Goal: Task Accomplishment & Management: Manage account settings

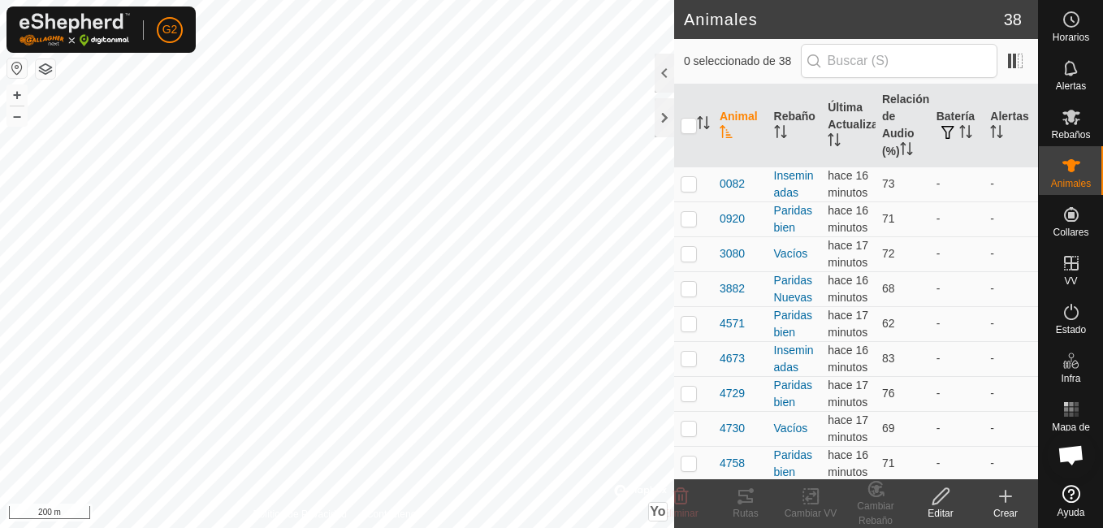
click at [725, 138] on p-sorticon "Activar para ordenar" at bounding box center [726, 134] width 13 height 13
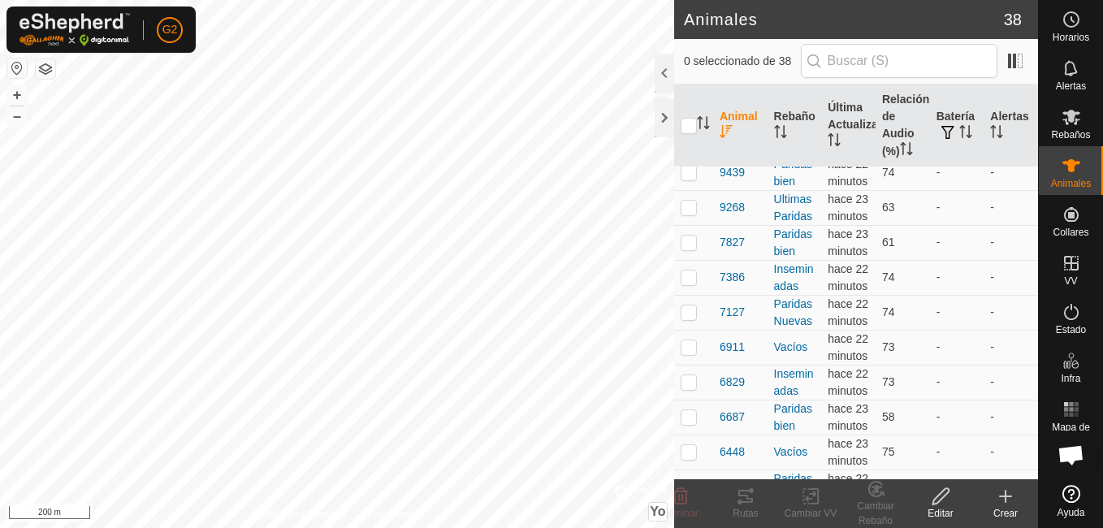
checkbox input "true"
click at [946, 502] on icon at bounding box center [941, 496] width 20 height 19
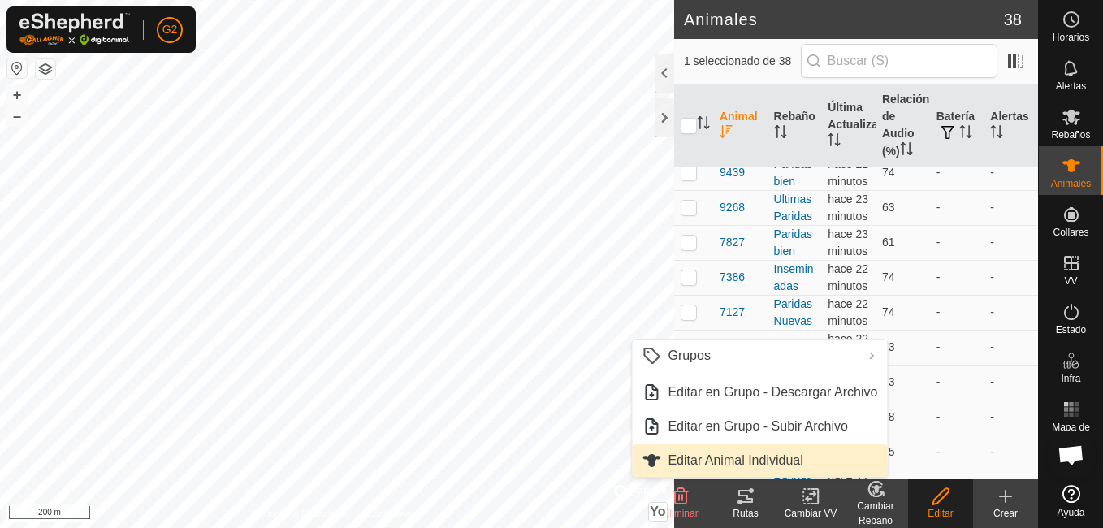
click at [739, 457] on link "Editar Animal Individual" at bounding box center [759, 460] width 255 height 32
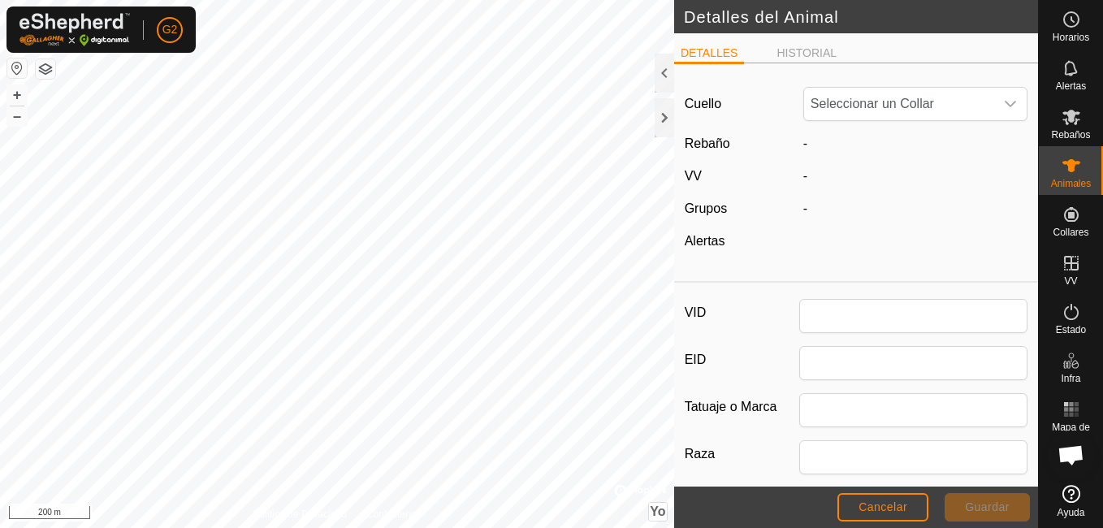
type input "Fauna4823"
type input "casina"
type input "0"
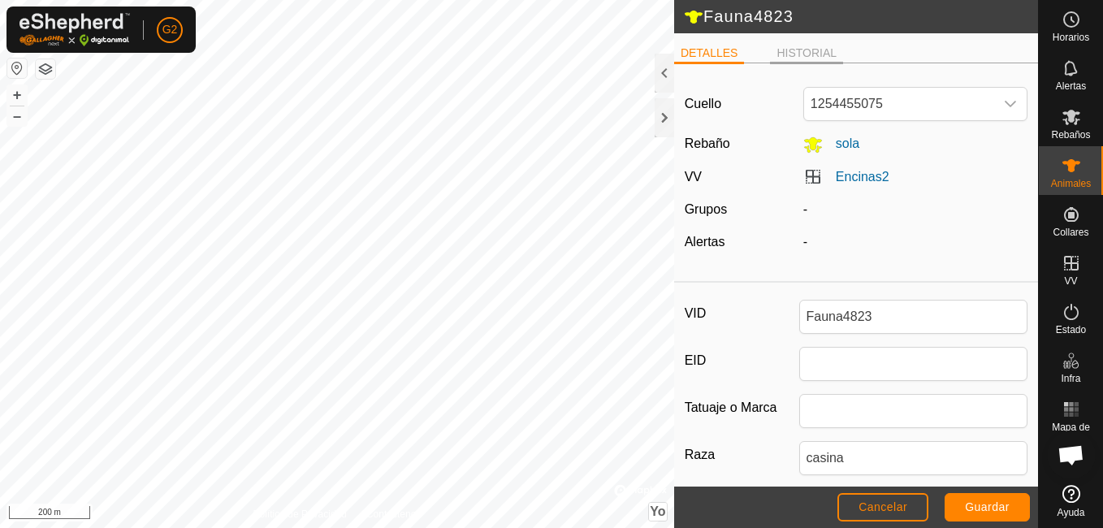
click at [817, 55] on li "HISTORIAL" at bounding box center [806, 54] width 73 height 19
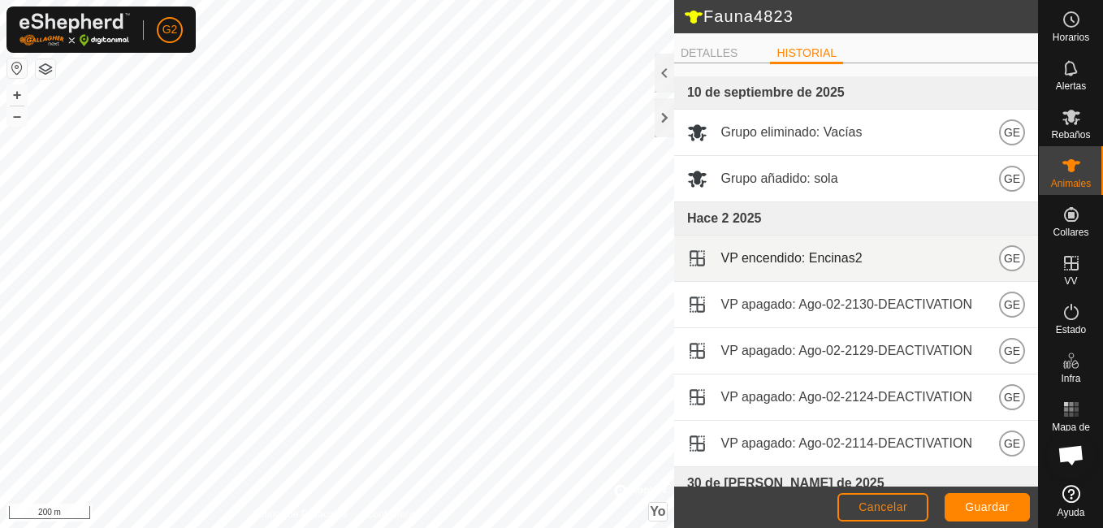
click at [873, 251] on div "VP encendido: Encinas2 GE" at bounding box center [856, 258] width 338 height 26
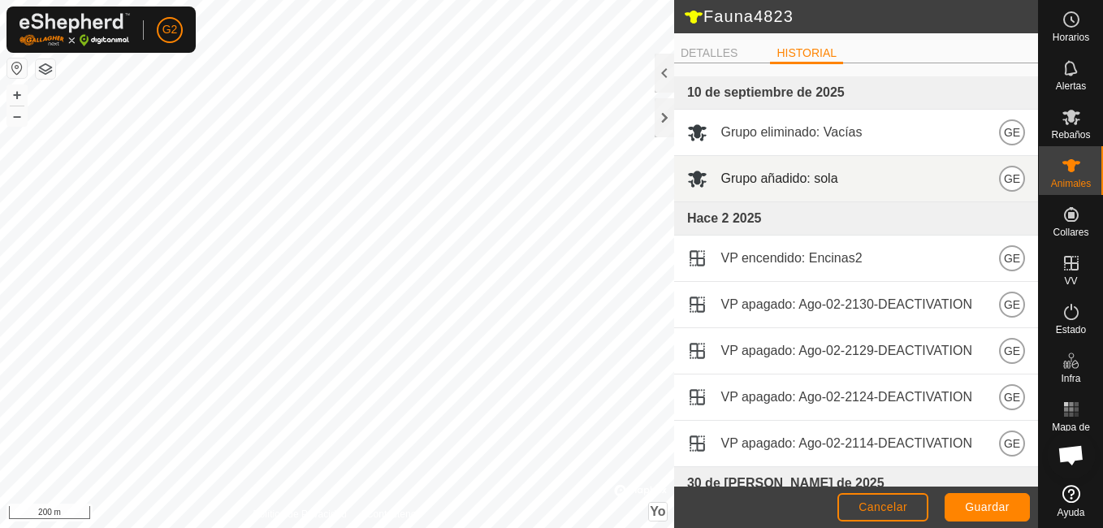
click at [806, 176] on span "Grupo añadido: sola" at bounding box center [779, 178] width 117 height 19
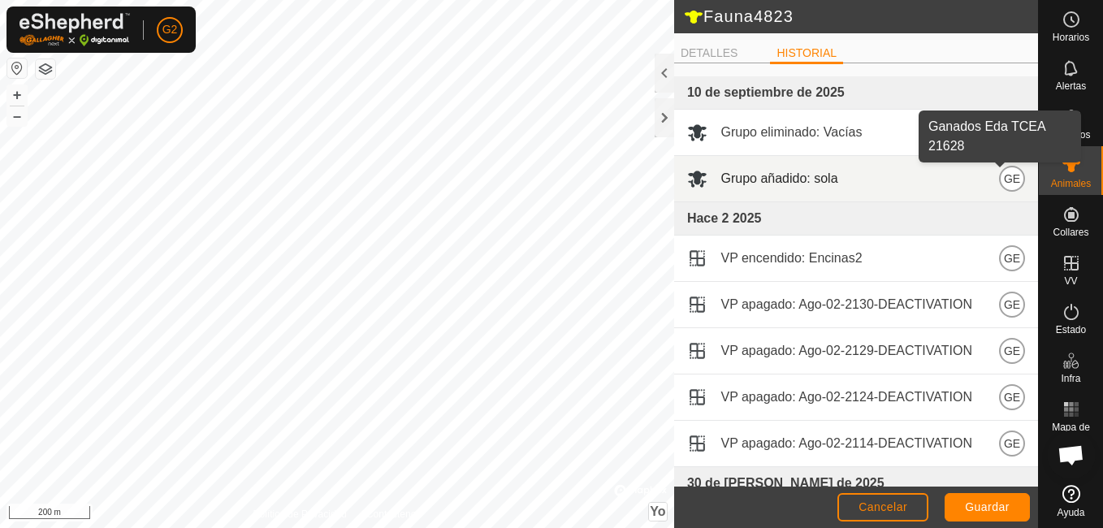
click at [1004, 181] on span "GE" at bounding box center [1012, 179] width 16 height 18
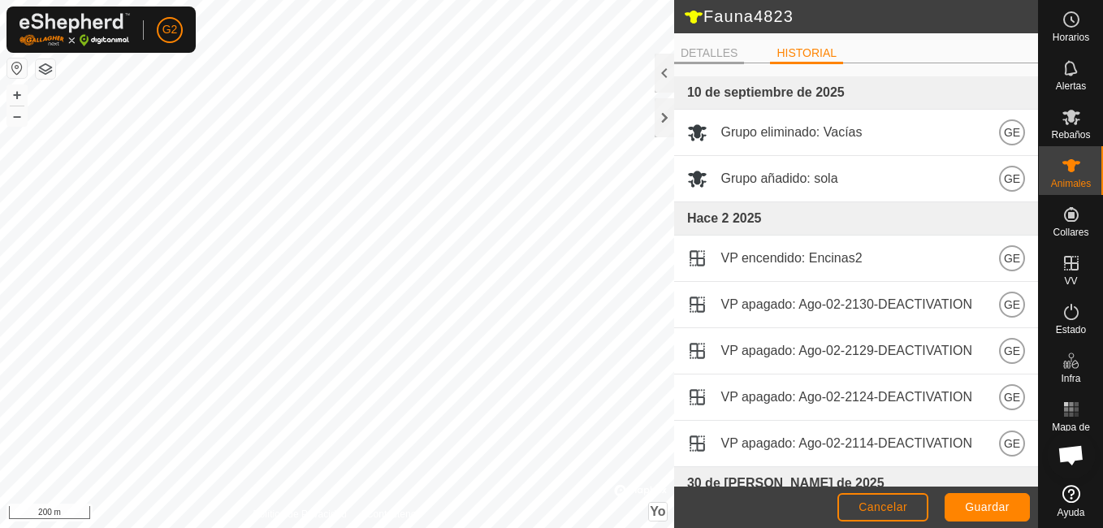
click at [712, 47] on li "DETALLES" at bounding box center [709, 54] width 71 height 19
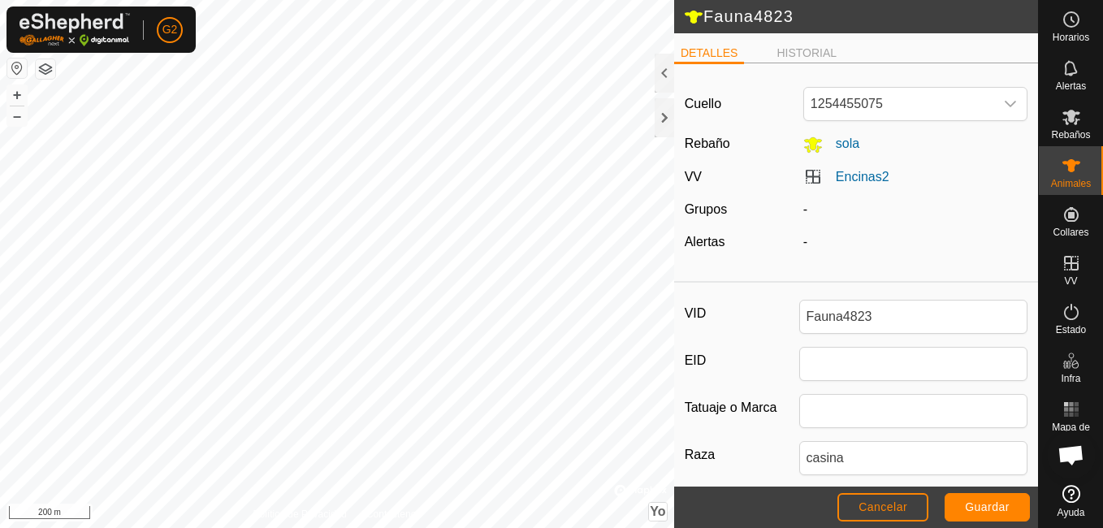
click at [836, 173] on link "Encinas2" at bounding box center [863, 177] width 54 height 14
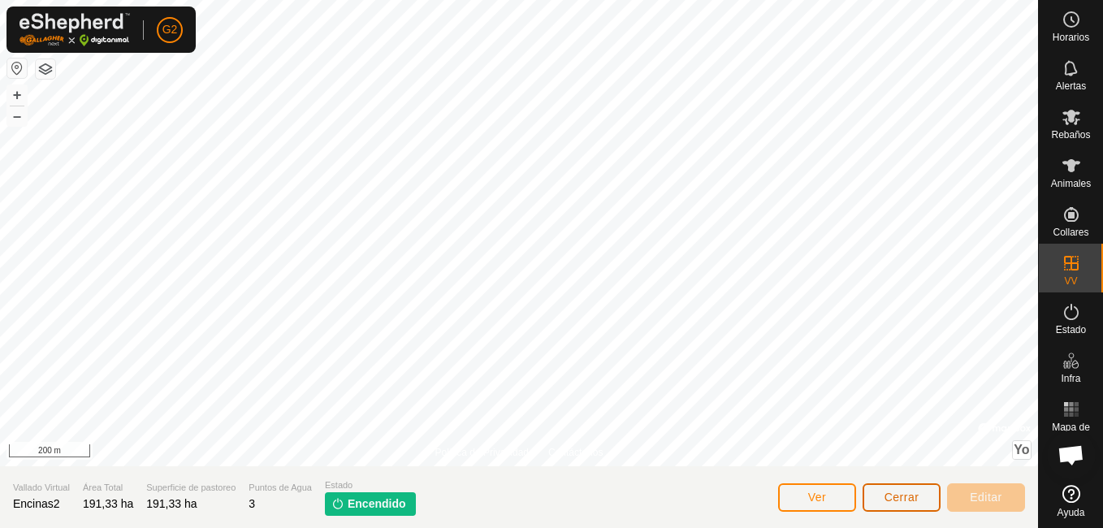
click at [898, 496] on span "Cerrar" at bounding box center [902, 497] width 35 height 13
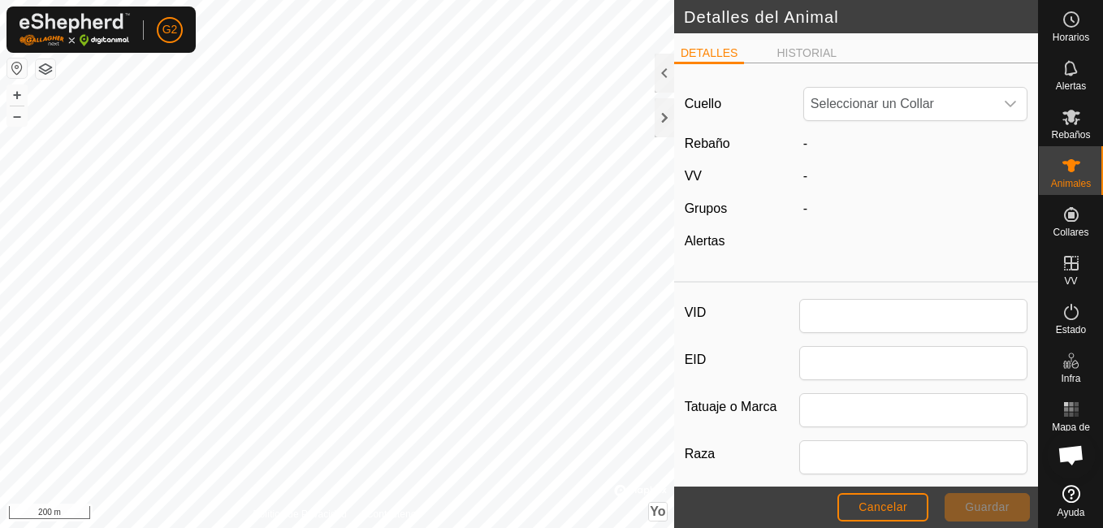
type input "Fauna4823"
type input "casina"
type input "0"
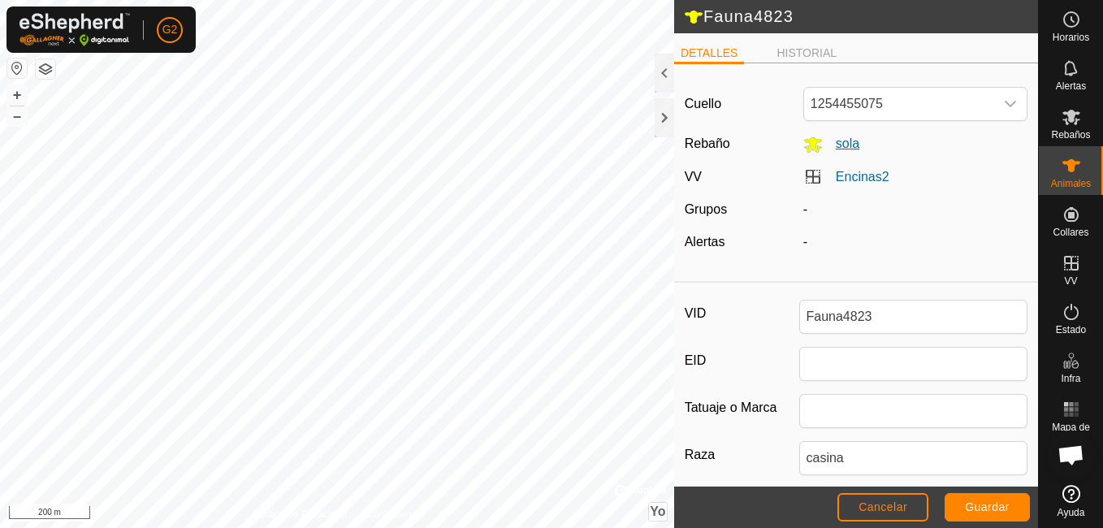
click at [847, 142] on span "sola" at bounding box center [841, 143] width 37 height 14
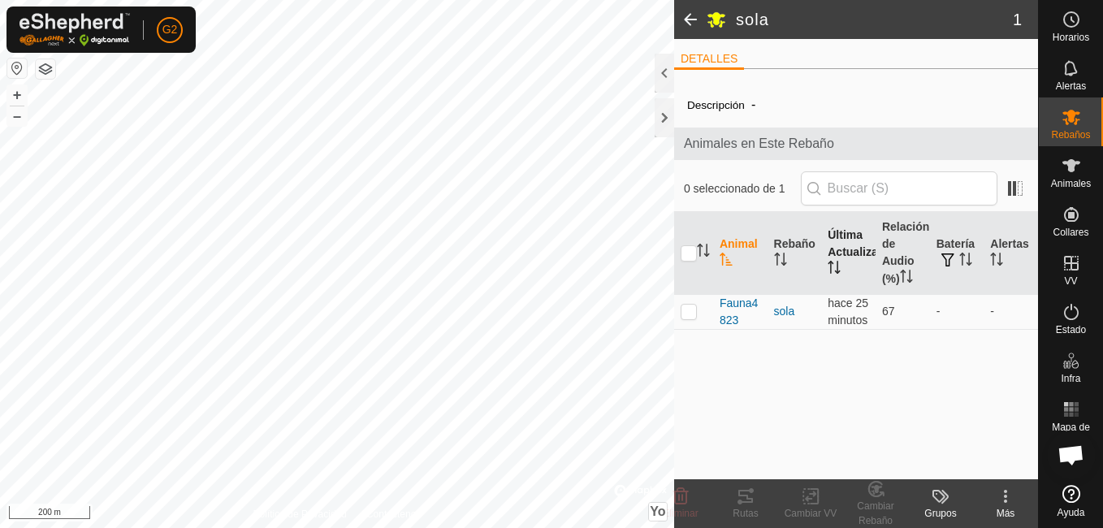
click at [847, 247] on font "Última Actualización" at bounding box center [864, 243] width 73 height 30
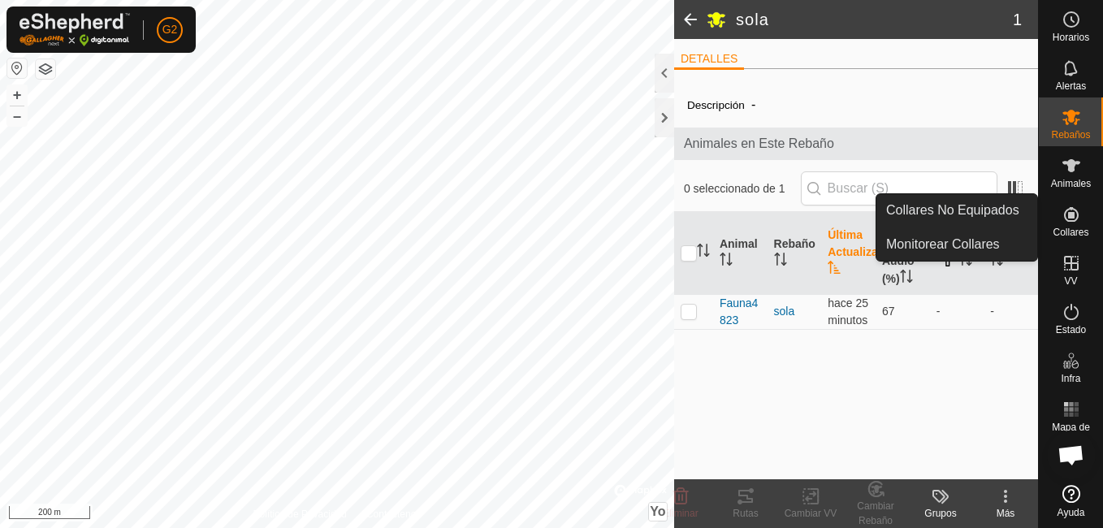
click at [1072, 220] on icon at bounding box center [1071, 214] width 15 height 15
click at [1062, 219] on icon at bounding box center [1071, 214] width 19 height 19
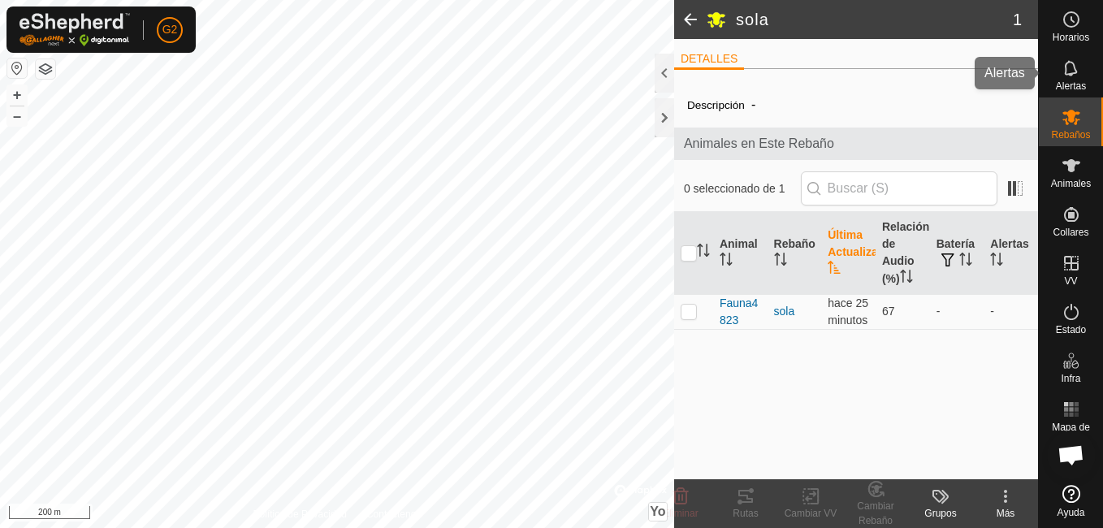
click at [1072, 77] on icon at bounding box center [1071, 67] width 19 height 19
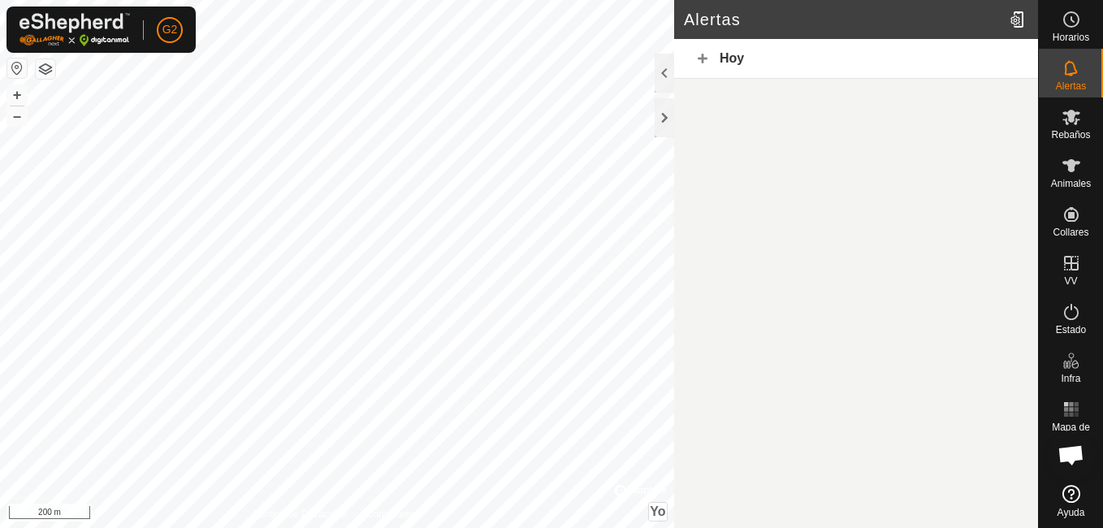
click at [703, 58] on div "Hoy" at bounding box center [856, 59] width 364 height 40
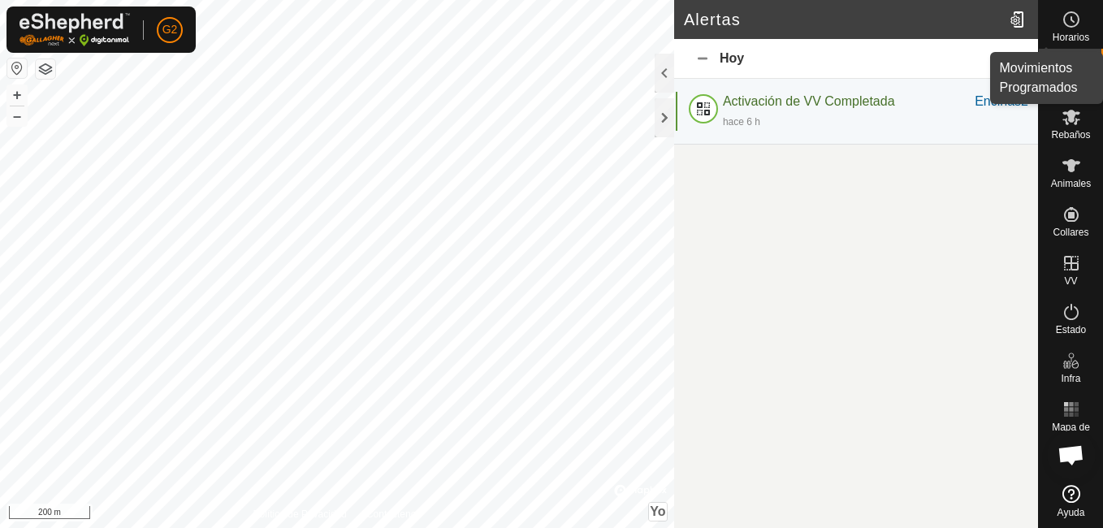
click at [1061, 31] on es-schedule-vp-svg-icon at bounding box center [1071, 19] width 29 height 26
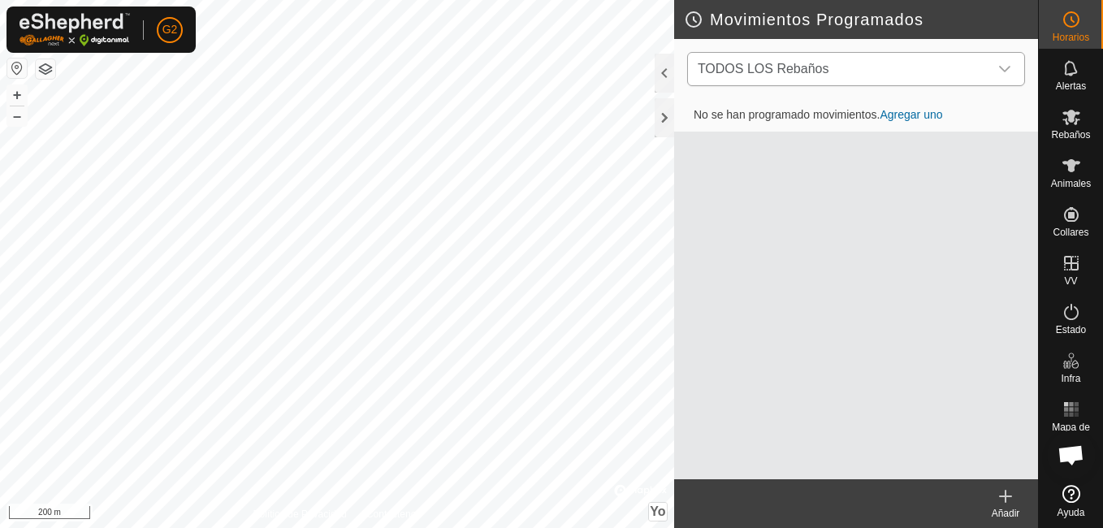
click at [906, 71] on span "TODOS LOS Rebaños" at bounding box center [839, 69] width 297 height 32
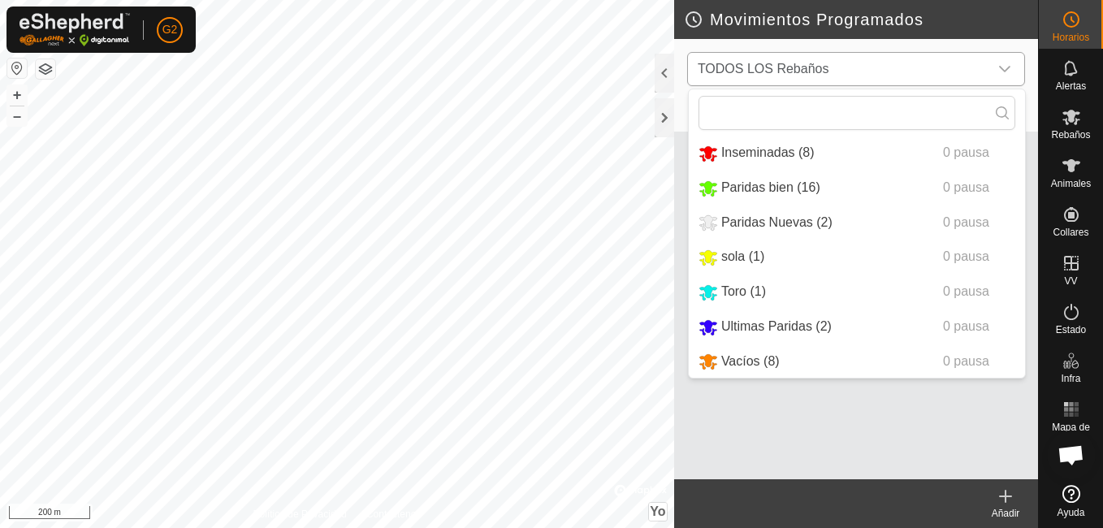
click at [749, 254] on li "sola (1) 0 pausa" at bounding box center [857, 256] width 336 height 33
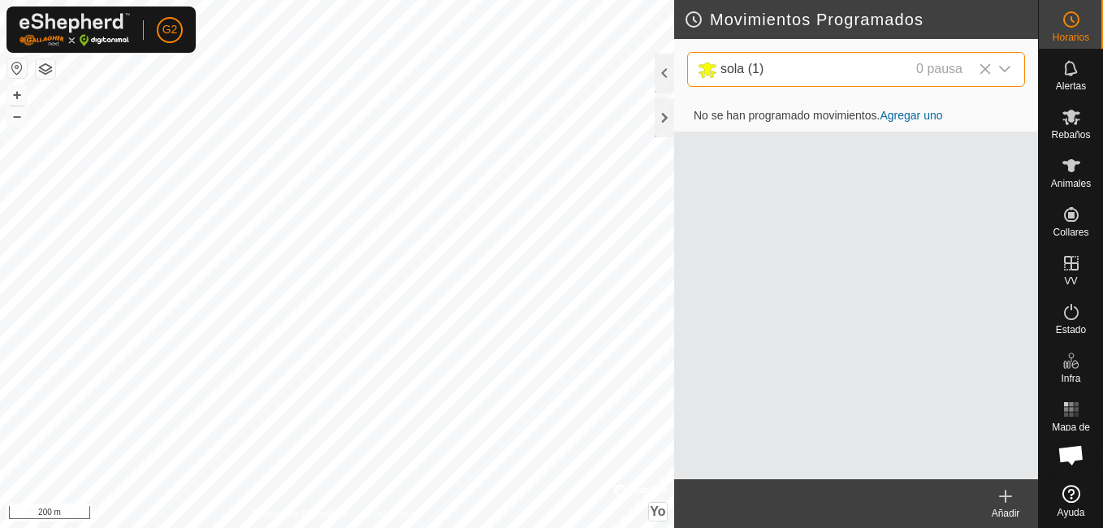
click at [910, 115] on link "Agregar uno" at bounding box center [911, 115] width 63 height 13
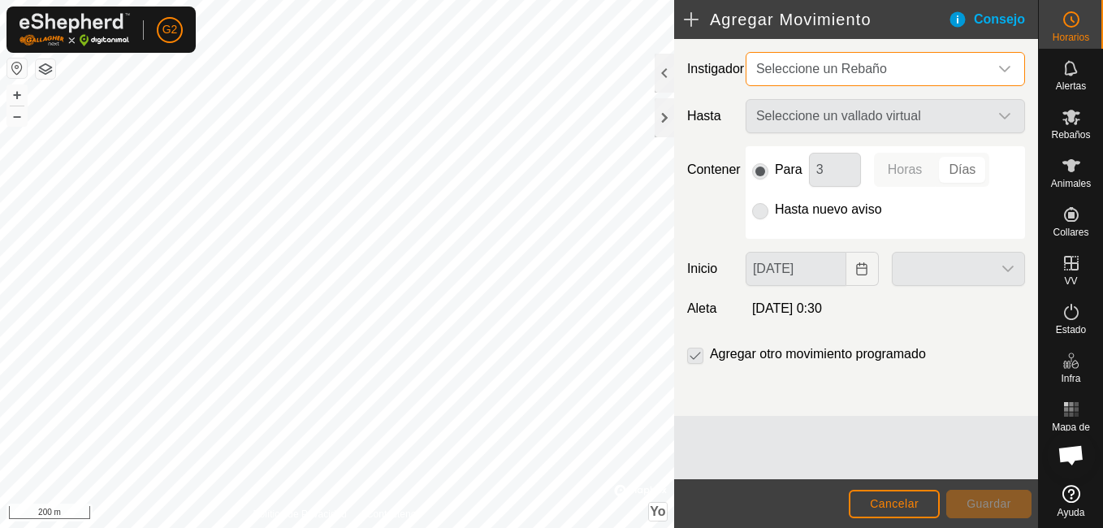
click at [828, 63] on span "Seleccione un Rebaño" at bounding box center [821, 69] width 131 height 14
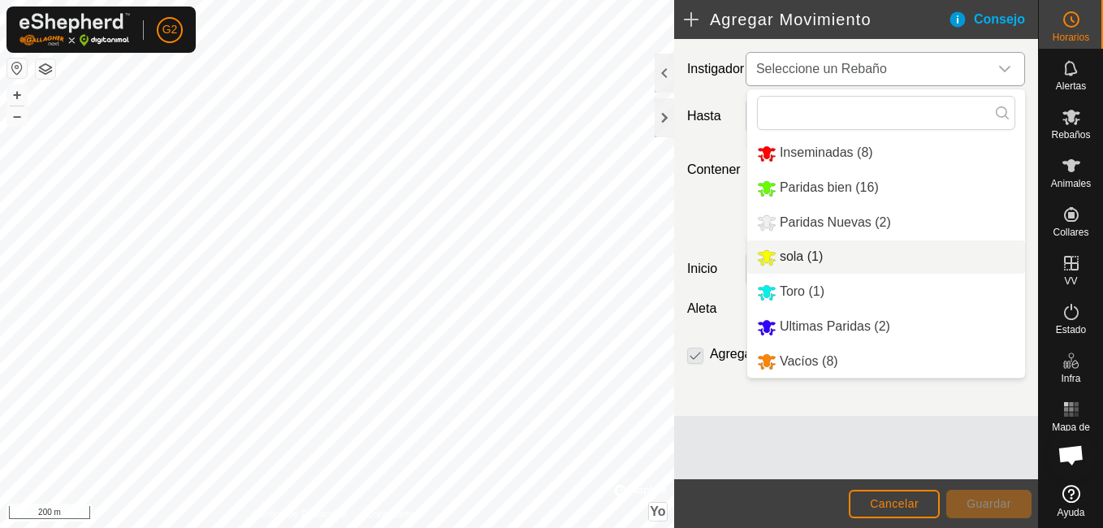
click at [805, 253] on li "sola (1)" at bounding box center [886, 256] width 278 height 33
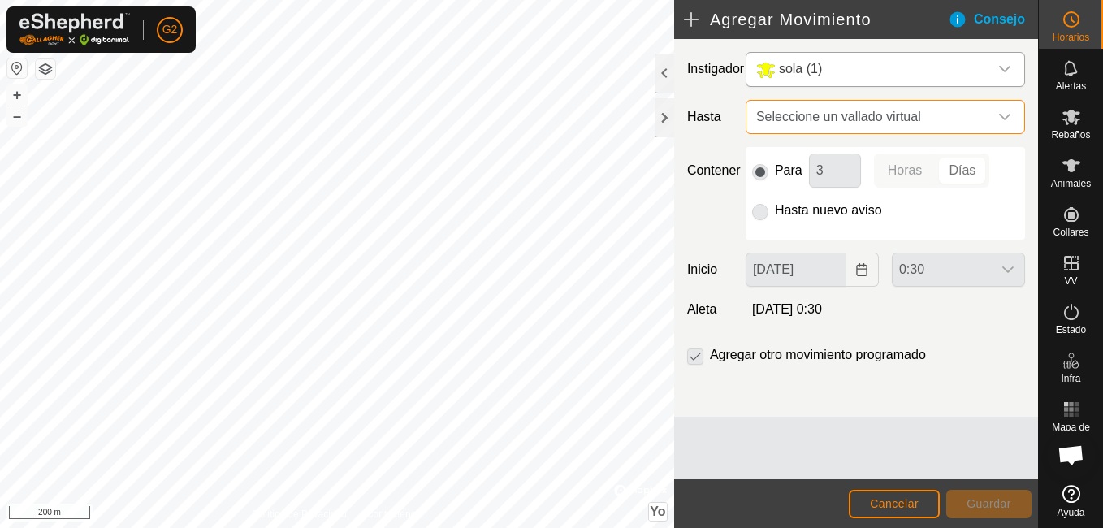
click at [842, 119] on font "Seleccione un vallado virtual" at bounding box center [838, 117] width 165 height 14
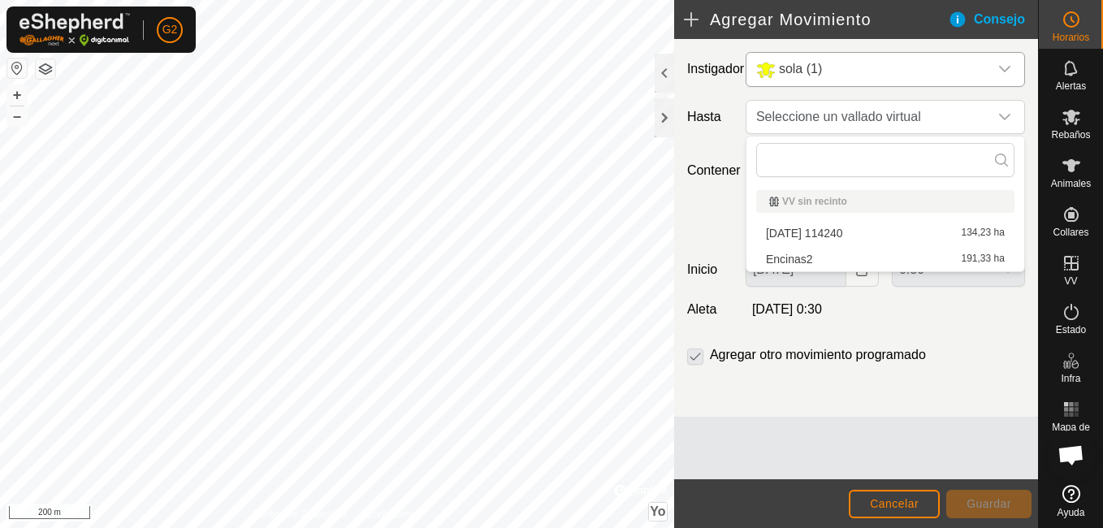
click at [724, 208] on div "Contener Para 3 Horas Días Hasta nuevo aviso" at bounding box center [856, 193] width 351 height 93
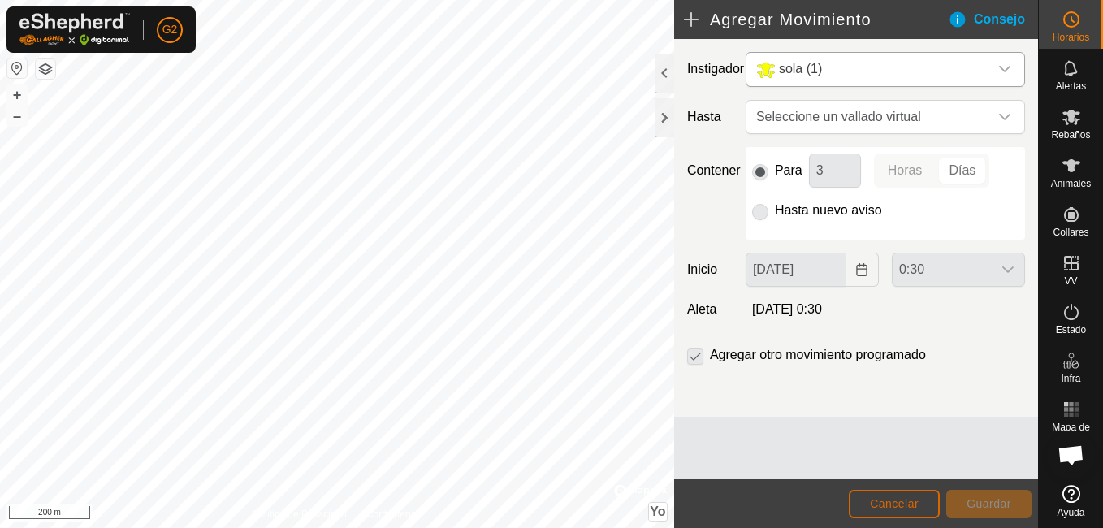
click at [900, 502] on span "Cancelar" at bounding box center [894, 503] width 49 height 13
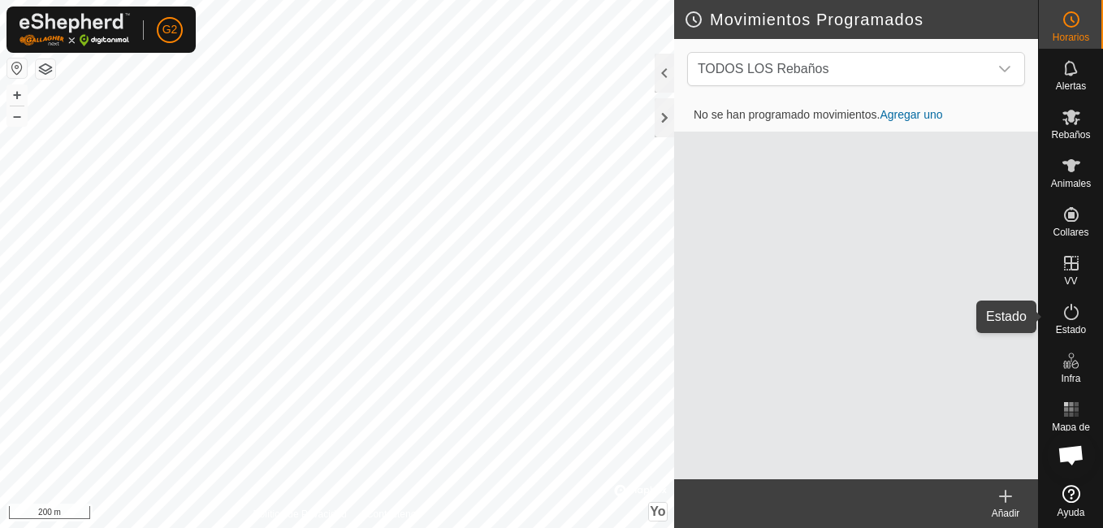
click at [1071, 325] on span "Estado" at bounding box center [1071, 330] width 30 height 10
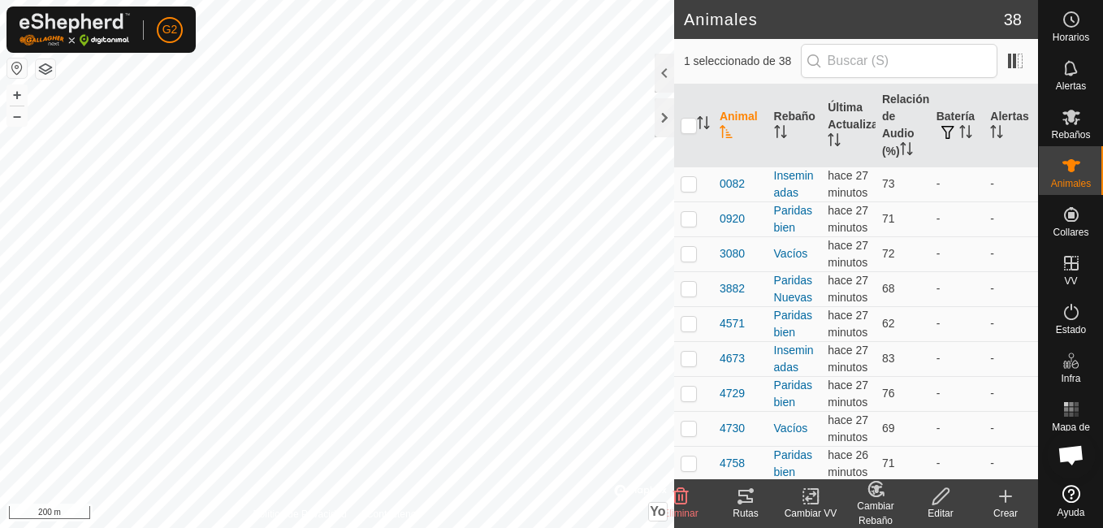
click at [748, 505] on icon at bounding box center [745, 496] width 19 height 19
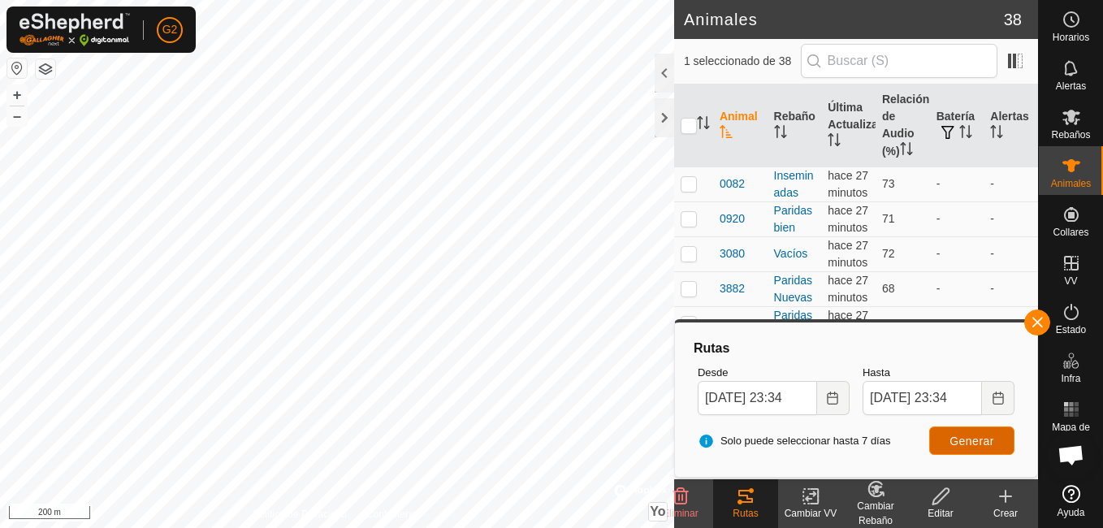
click at [951, 441] on span "Generar" at bounding box center [972, 441] width 45 height 13
click at [833, 400] on icon "Elija la fecha" at bounding box center [832, 398] width 13 height 13
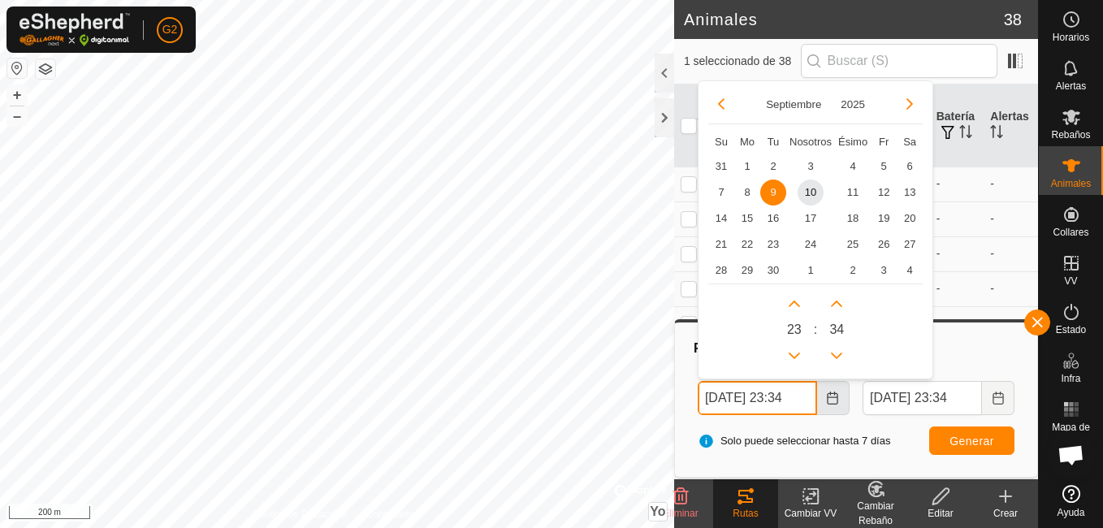
scroll to position [0, 6]
click at [751, 191] on span "8" at bounding box center [747, 192] width 26 height 26
type input "[DATE] 23:34"
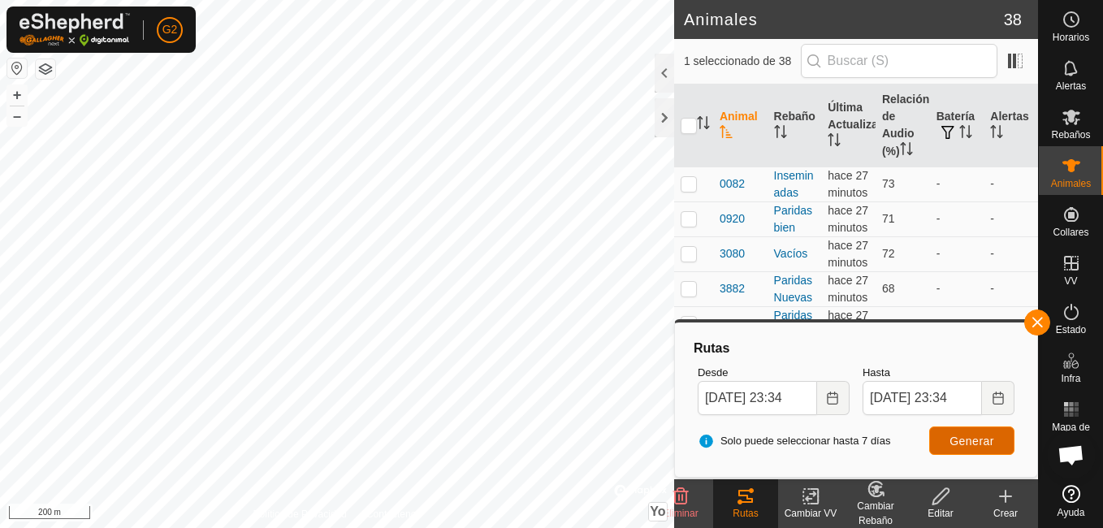
click at [962, 442] on span "Generar" at bounding box center [972, 441] width 45 height 13
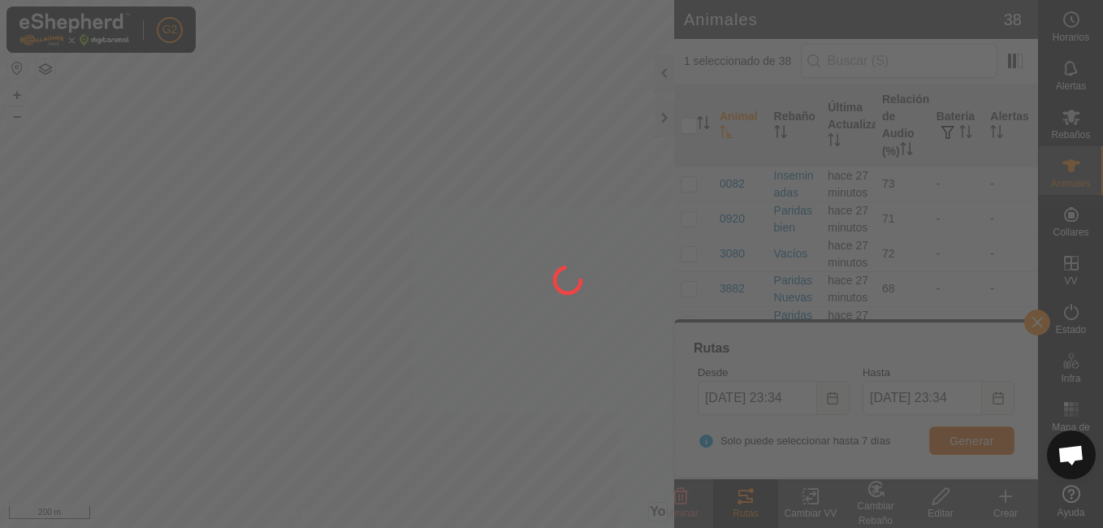
scroll to position [0, 0]
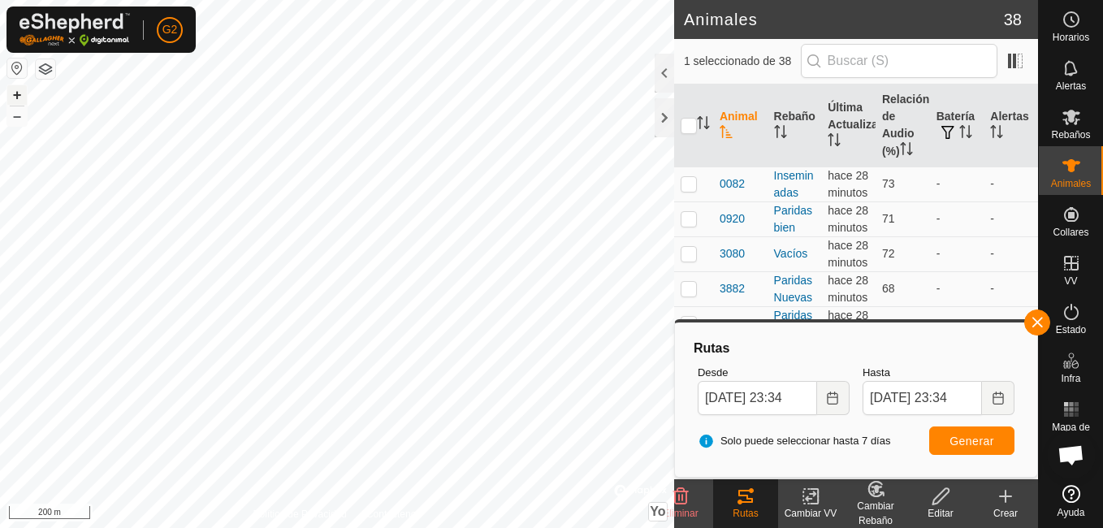
click at [14, 97] on button "+" at bounding box center [16, 94] width 19 height 19
click at [717, 387] on body "G2 Horarios Alertas Rebaños Animales Collares VV Estado Infra Mapa de Calor Ayu…" at bounding box center [551, 264] width 1103 height 528
click at [12, 97] on button "+" at bounding box center [16, 94] width 19 height 19
click at [19, 120] on button "–" at bounding box center [16, 115] width 19 height 19
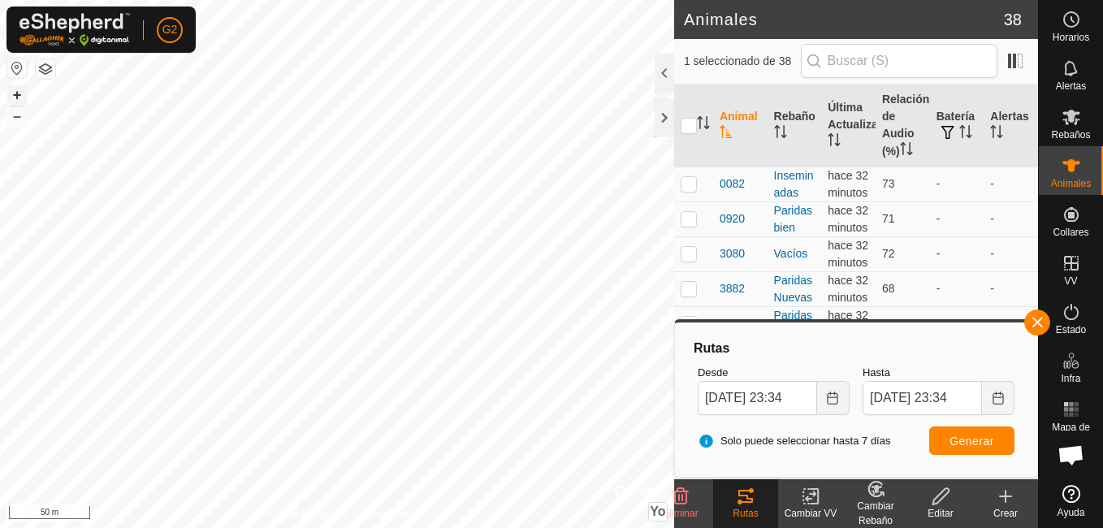
click at [15, 90] on button "+" at bounding box center [16, 94] width 19 height 19
click at [23, 97] on button "+" at bounding box center [16, 94] width 19 height 19
click at [15, 92] on button "+" at bounding box center [16, 94] width 19 height 19
click at [13, 91] on button "+" at bounding box center [16, 94] width 19 height 19
